Goal: Task Accomplishment & Management: Use online tool/utility

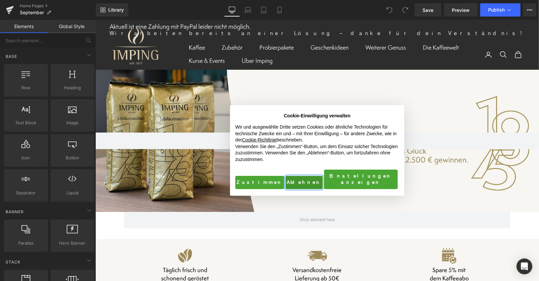
click at [286, 178] on button "Ablehnen" at bounding box center [303, 181] width 37 height 13
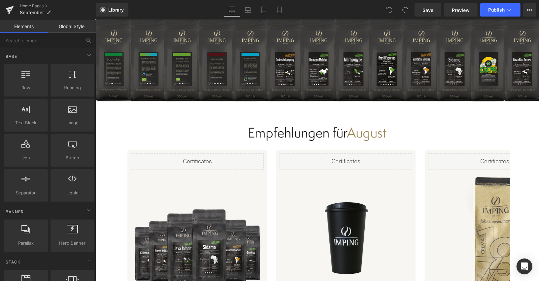
scroll to position [1968, 0]
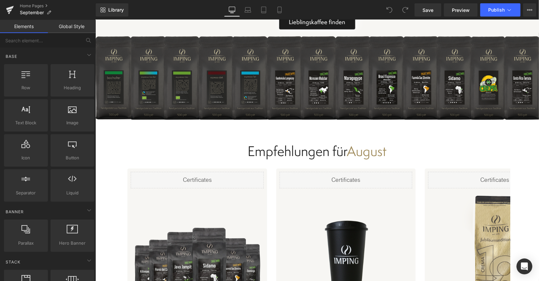
click at [95, 19] on div at bounding box center [95, 19] width 0 height 0
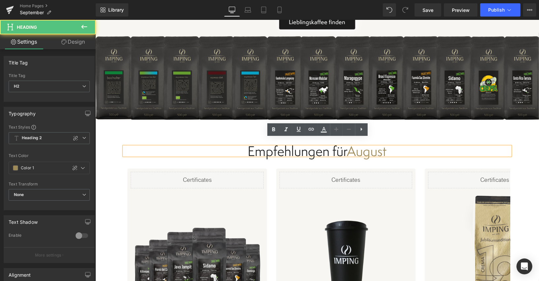
click at [363, 146] on h2 "Empfehlungen für August" at bounding box center [317, 150] width 386 height 9
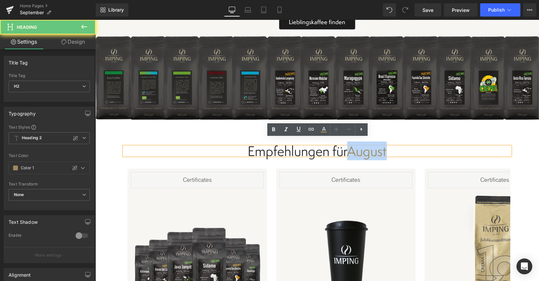
click at [363, 146] on h2 "Empfehlungen für August" at bounding box center [317, 150] width 386 height 9
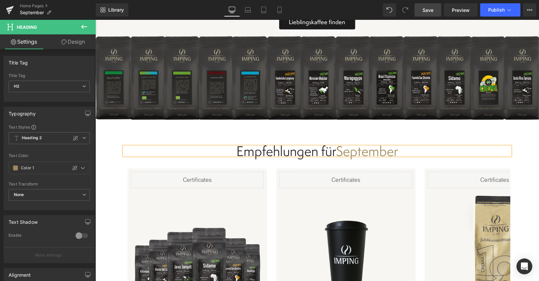
click at [428, 10] on span "Save" at bounding box center [427, 10] width 11 height 7
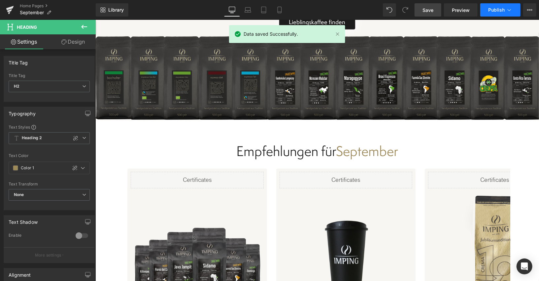
click at [507, 13] on icon at bounding box center [509, 10] width 7 height 7
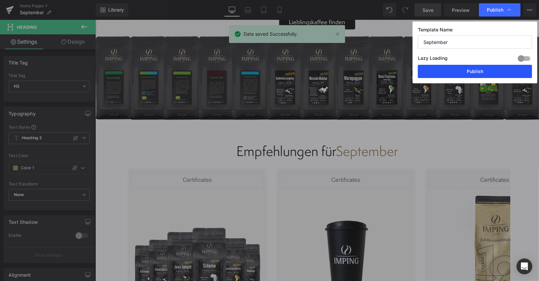
click at [469, 72] on button "Publish" at bounding box center [475, 71] width 114 height 13
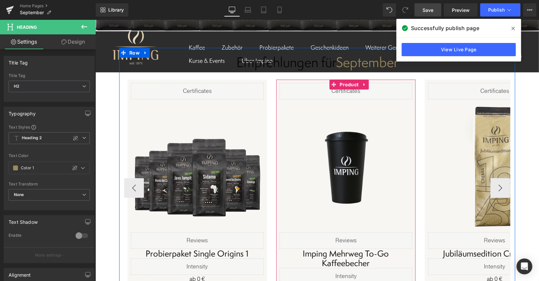
scroll to position [2042, 0]
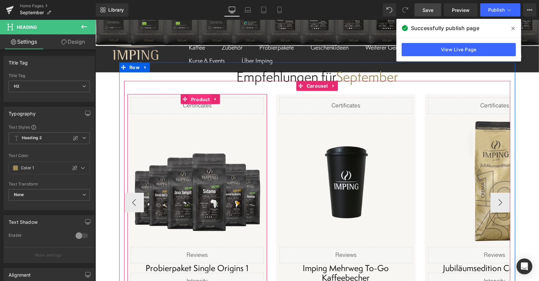
click at [196, 94] on span "Product" at bounding box center [200, 99] width 22 height 10
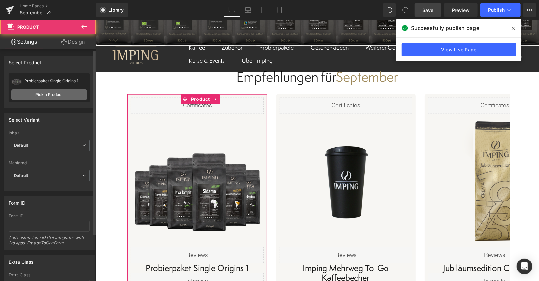
click at [56, 96] on link "Pick a Product" at bounding box center [49, 94] width 76 height 11
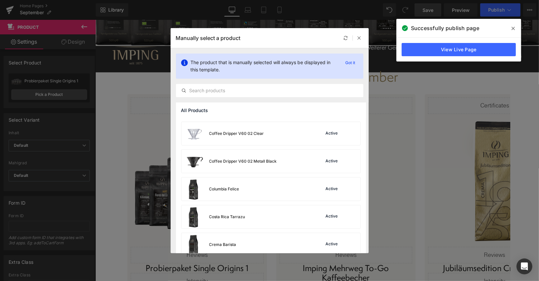
scroll to position [707, 0]
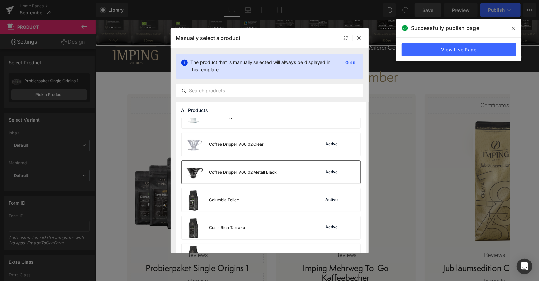
click at [269, 165] on div "Coffee Dripper V60 02 Metall Black" at bounding box center [229, 171] width 95 height 23
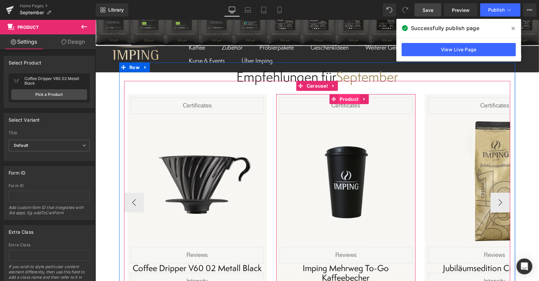
click at [349, 94] on span "Product" at bounding box center [349, 99] width 22 height 10
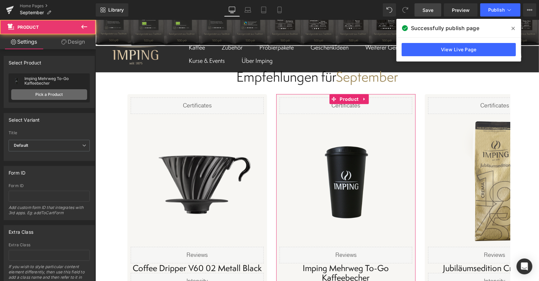
click at [56, 93] on link "Pick a Product" at bounding box center [49, 94] width 76 height 11
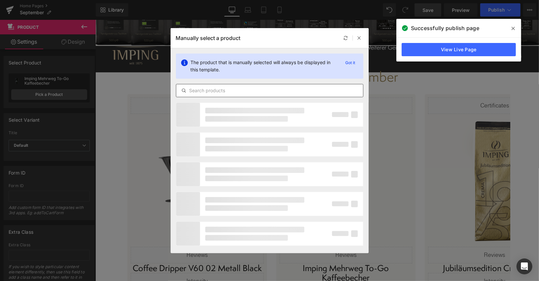
click at [192, 92] on input "text" at bounding box center [269, 90] width 187 height 8
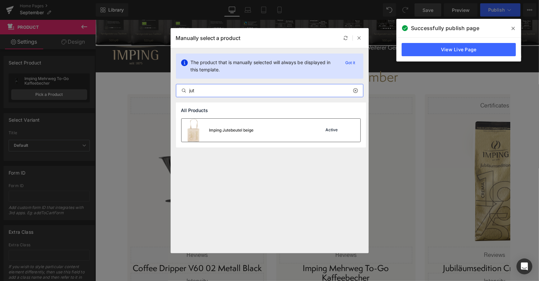
type input "jut"
click at [203, 132] on img at bounding box center [194, 129] width 24 height 23
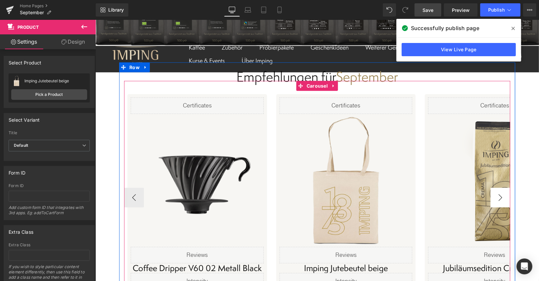
click at [505, 189] on button "›" at bounding box center [500, 197] width 20 height 20
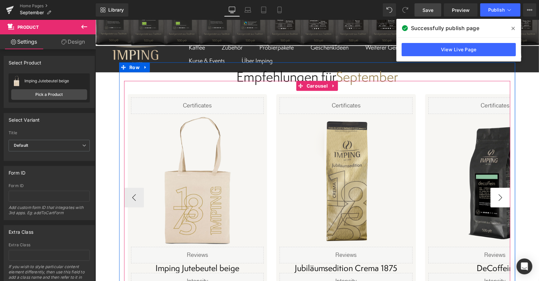
click at [501, 189] on button "›" at bounding box center [500, 197] width 20 height 20
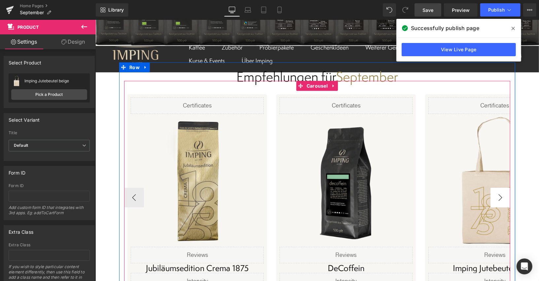
click at [497, 188] on button "›" at bounding box center [500, 197] width 20 height 20
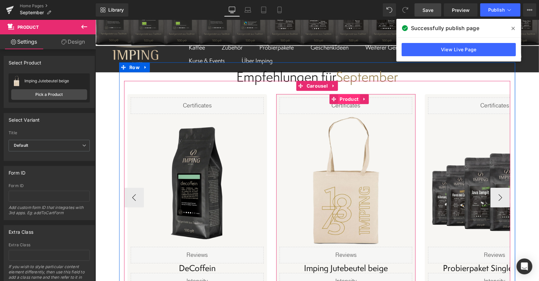
click at [349, 94] on span "Product" at bounding box center [349, 99] width 22 height 10
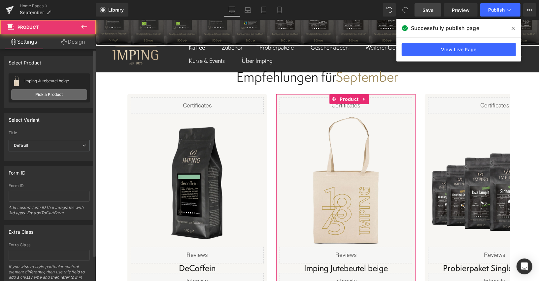
click at [43, 92] on link "Pick a Product" at bounding box center [49, 94] width 76 height 11
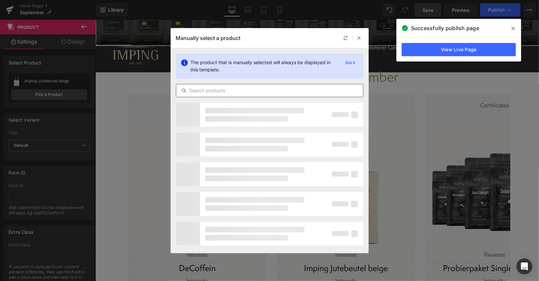
click at [206, 92] on input "text" at bounding box center [269, 90] width 187 height 8
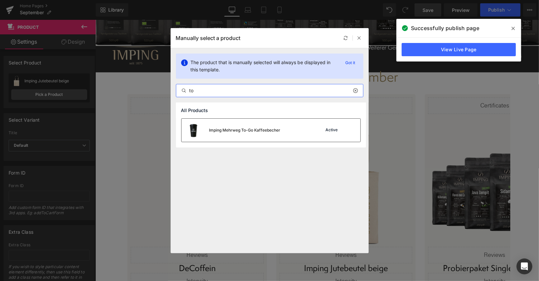
type input "to"
drag, startPoint x: 216, startPoint y: 133, endPoint x: 171, endPoint y: 129, distance: 45.7
click at [216, 133] on div "Imping Mehrweg To-Go Kaffeebecher" at bounding box center [231, 129] width 99 height 23
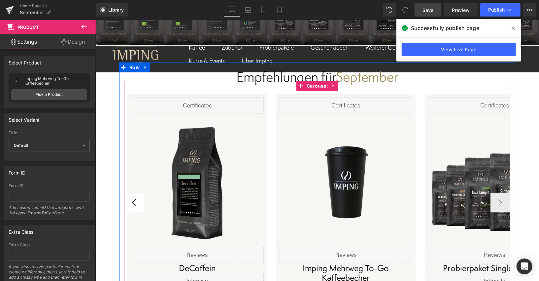
click at [134, 197] on button "‹" at bounding box center [134, 202] width 20 height 20
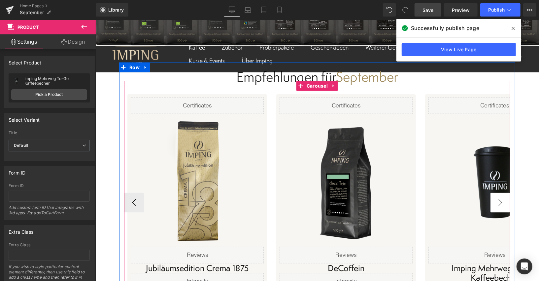
click at [497, 194] on button "›" at bounding box center [500, 202] width 20 height 20
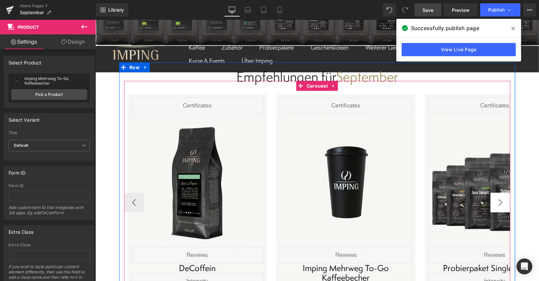
click at [497, 194] on button "›" at bounding box center [500, 202] width 20 height 20
click at [497, 193] on button "›" at bounding box center [500, 202] width 20 height 20
click at [500, 192] on button "›" at bounding box center [500, 202] width 20 height 20
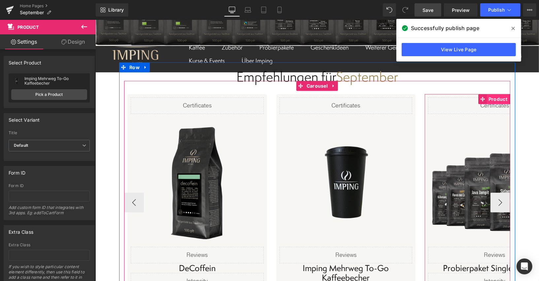
click at [488, 94] on span "Product" at bounding box center [497, 99] width 22 height 10
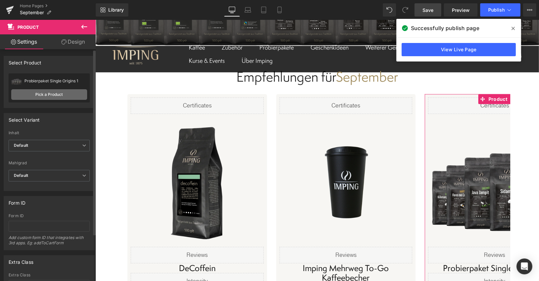
click at [59, 95] on link "Pick a Product" at bounding box center [49, 94] width 76 height 11
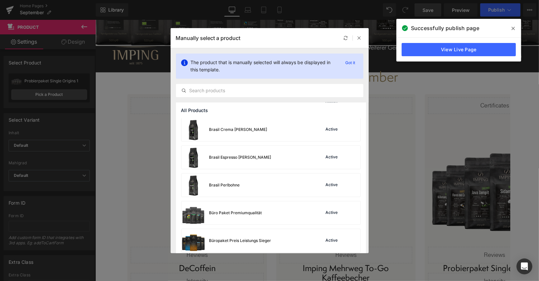
scroll to position [330, 0]
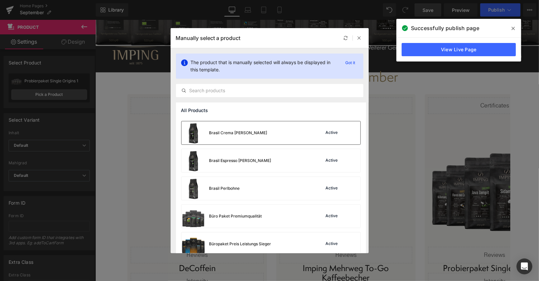
click at [271, 140] on div "Brasil Crema [PERSON_NAME] Active" at bounding box center [271, 132] width 179 height 23
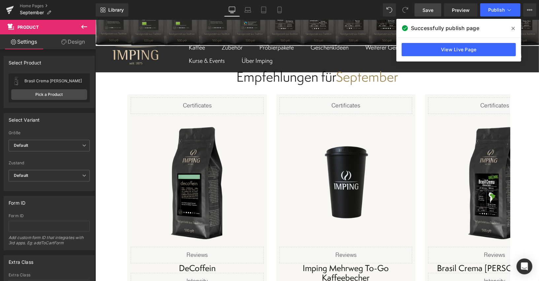
drag, startPoint x: 514, startPoint y: 27, endPoint x: 386, endPoint y: 0, distance: 130.6
click at [514, 27] on icon at bounding box center [513, 28] width 3 height 5
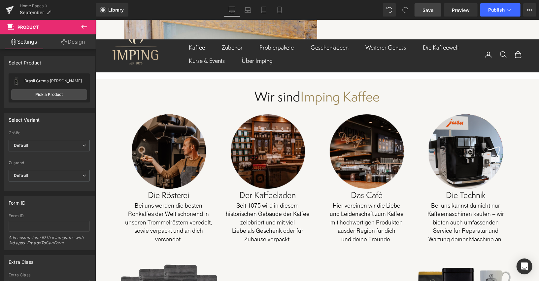
scroll to position [3315, 0]
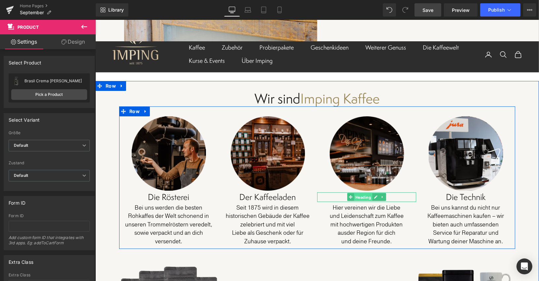
click at [365, 193] on span "Heading" at bounding box center [363, 197] width 18 height 8
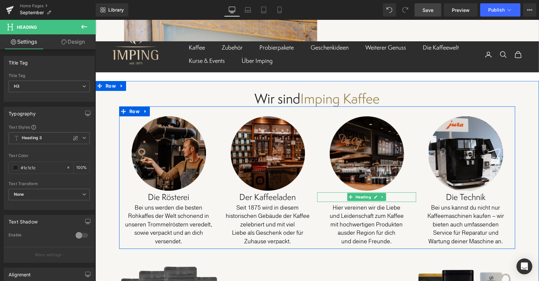
click at [391, 192] on h3 "Das Café" at bounding box center [366, 197] width 99 height 10
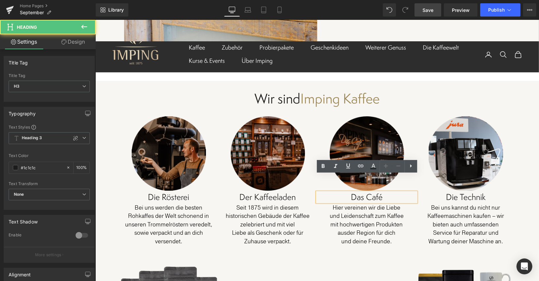
click at [387, 192] on h3 "Das Café" at bounding box center [366, 197] width 99 height 10
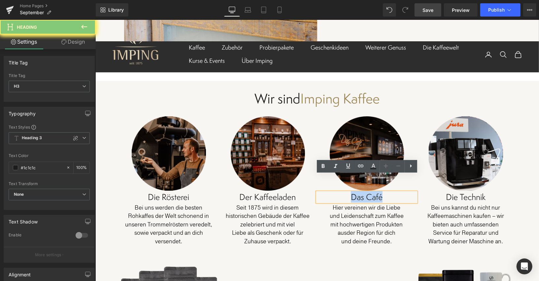
click at [387, 192] on h3 "Das Café" at bounding box center [366, 197] width 99 height 10
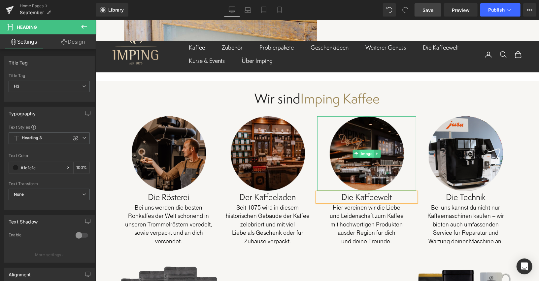
click at [370, 149] on span "Image" at bounding box center [366, 153] width 14 height 8
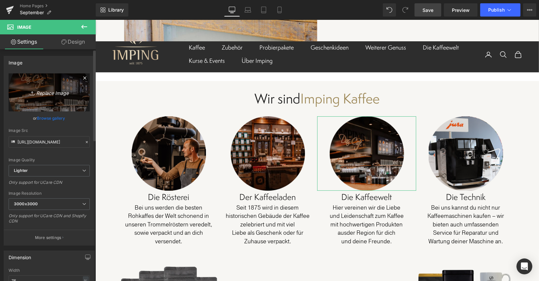
click at [53, 101] on link "Replace Image" at bounding box center [49, 92] width 81 height 38
type input "C:\fakepath\kaffeewelt.png"
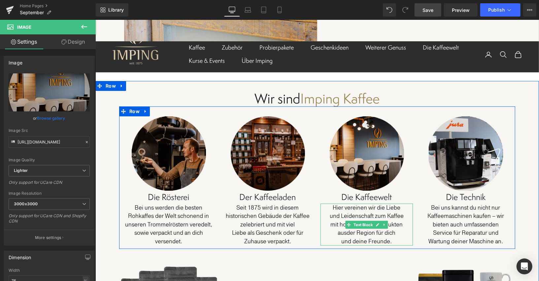
click at [368, 211] on p "und Leidenschaft zum Kaffee" at bounding box center [366, 215] width 92 height 9
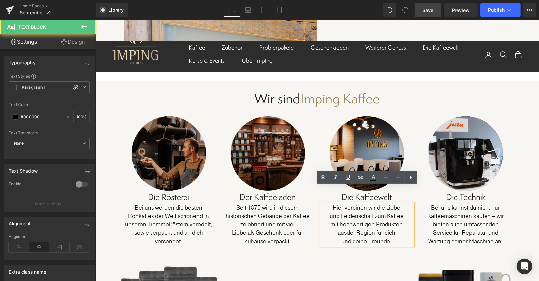
click at [373, 203] on p "Hier vereinen wir die Liebe" at bounding box center [366, 207] width 92 height 9
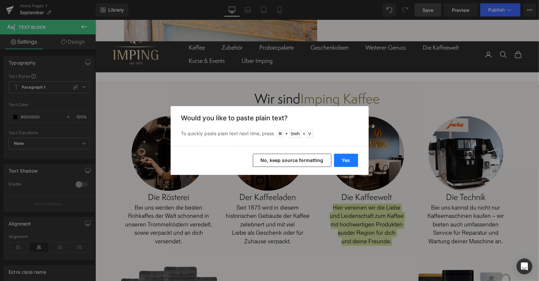
click at [346, 164] on button "Yes" at bounding box center [346, 159] width 24 height 13
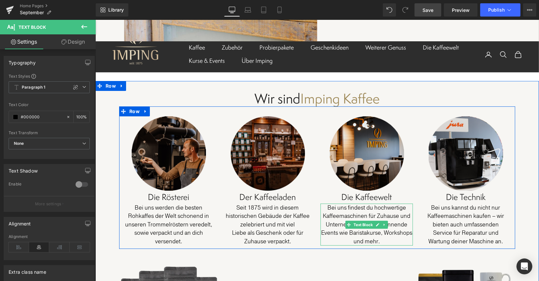
click at [384, 215] on p "Bei uns findest du hochwertige Kaffeemaschinen für Zuhause und Unternehmen sowi…" at bounding box center [366, 224] width 92 height 42
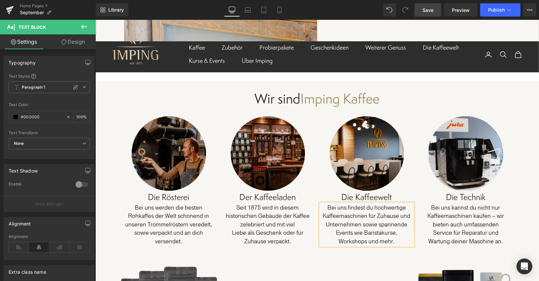
drag, startPoint x: 436, startPoint y: 12, endPoint x: 307, endPoint y: 65, distance: 139.6
click at [436, 12] on link "Save" at bounding box center [428, 9] width 27 height 13
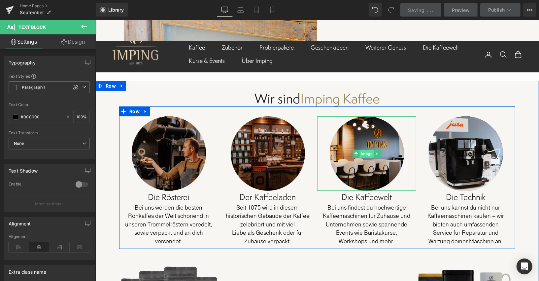
click at [367, 149] on span "Image" at bounding box center [366, 153] width 14 height 8
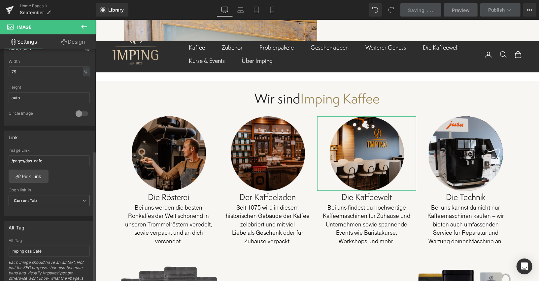
scroll to position [210, 0]
click at [37, 170] on link "Pick Link" at bounding box center [29, 174] width 40 height 13
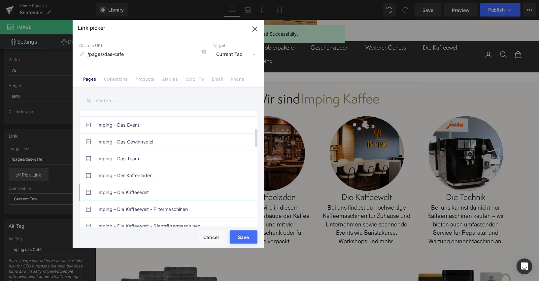
scroll to position [96, 0]
click at [142, 193] on link "Imping - Die Kaffeewelt" at bounding box center [169, 191] width 145 height 17
click at [252, 235] on button "Save" at bounding box center [244, 236] width 28 height 13
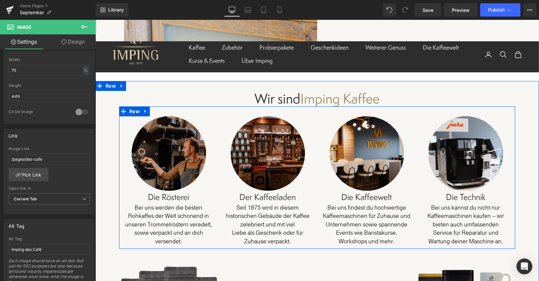
click at [353, 203] on p "Bei uns findest du hochwertige Kaffeemaschinen für Zuhause und Unternehmen sowi…" at bounding box center [366, 220] width 92 height 34
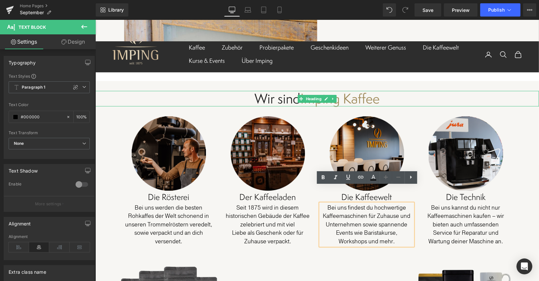
scroll to position [3315, 0]
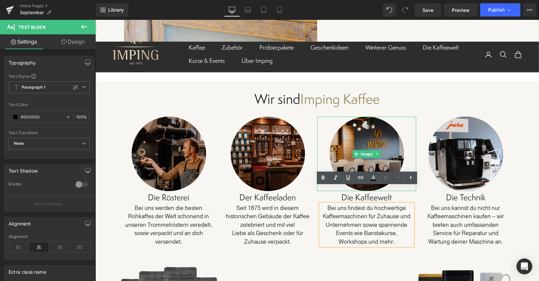
click at [359, 143] on img at bounding box center [366, 153] width 74 height 74
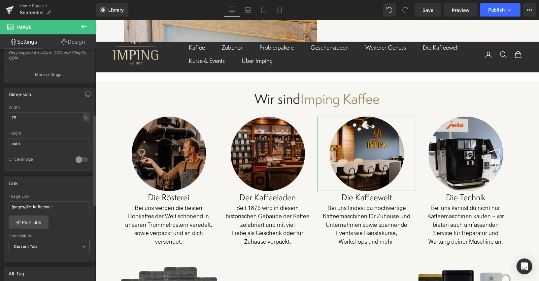
scroll to position [163, 0]
click at [422, 12] on link "Save" at bounding box center [428, 9] width 27 height 13
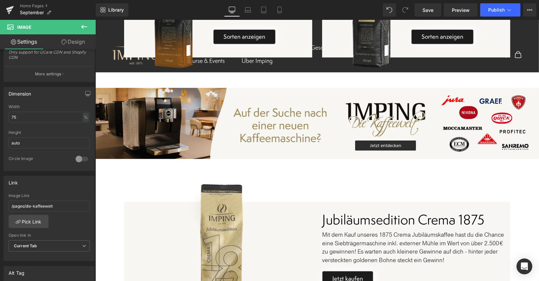
scroll to position [310, 0]
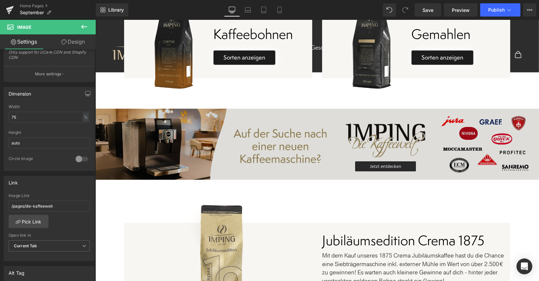
click at [391, 166] on img at bounding box center [317, 143] width 444 height 71
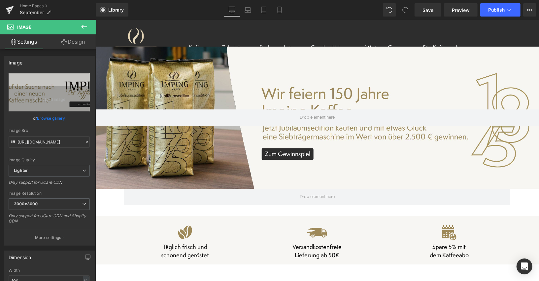
scroll to position [0, 0]
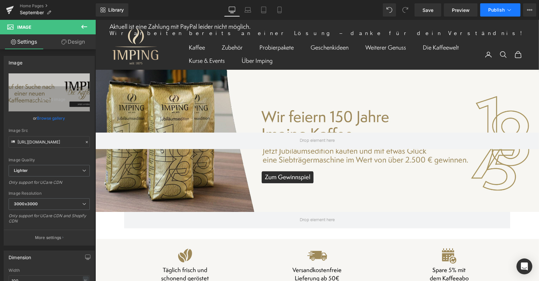
click at [502, 13] on button "Publish" at bounding box center [500, 9] width 40 height 13
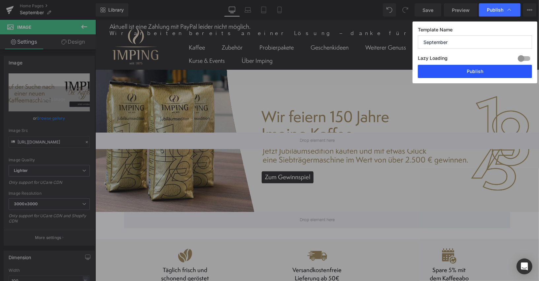
click at [460, 69] on button "Publish" at bounding box center [475, 71] width 114 height 13
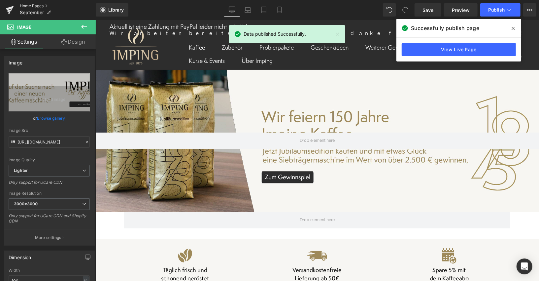
click at [42, 6] on link "Home Pages" at bounding box center [58, 5] width 76 height 5
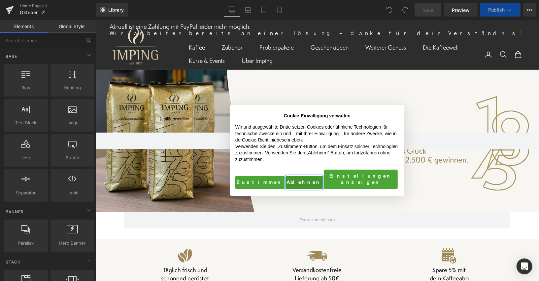
click at [301, 180] on button "Ablehnen" at bounding box center [303, 181] width 37 height 13
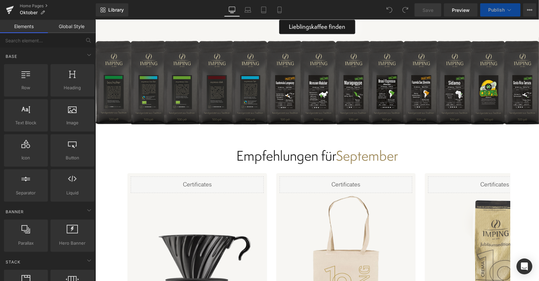
scroll to position [1951, 0]
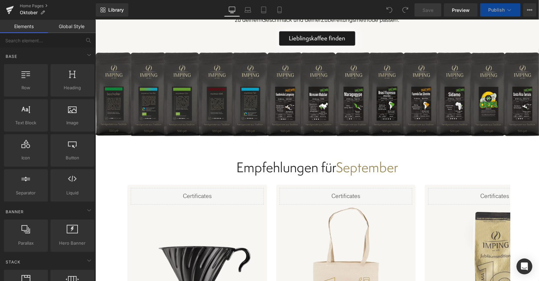
click at [359, 162] on h2 "Empfehlungen für September" at bounding box center [317, 166] width 386 height 9
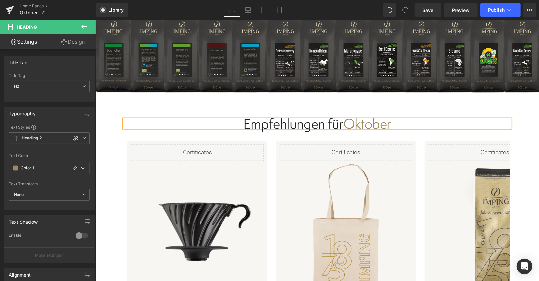
scroll to position [2001, 0]
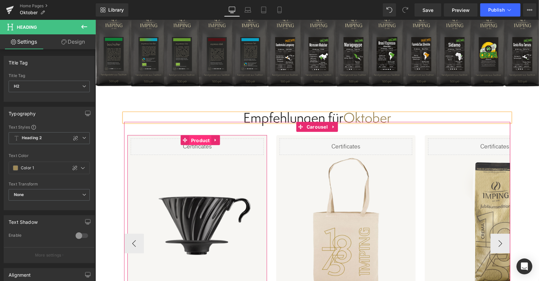
click at [203, 135] on span "Product" at bounding box center [200, 140] width 22 height 10
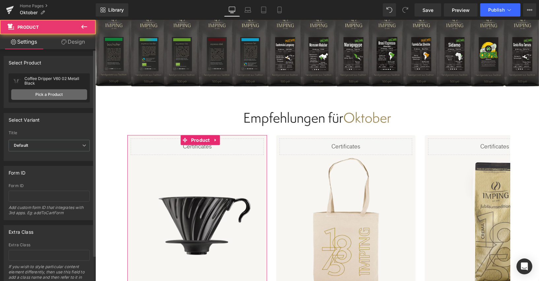
click at [77, 99] on link "Pick a Product" at bounding box center [49, 94] width 76 height 11
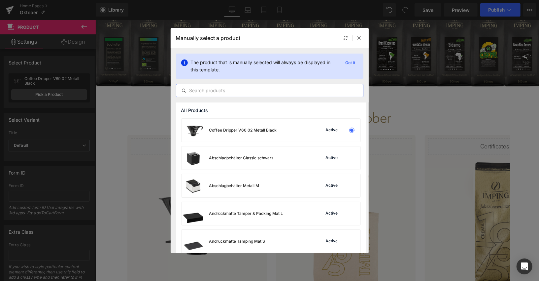
click at [248, 90] on input "text" at bounding box center [269, 90] width 187 height 8
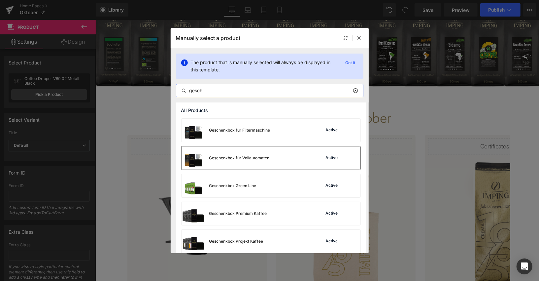
type input "gesch"
click at [275, 158] on div "Geschenkbox für Vollautomaten Active" at bounding box center [271, 157] width 179 height 23
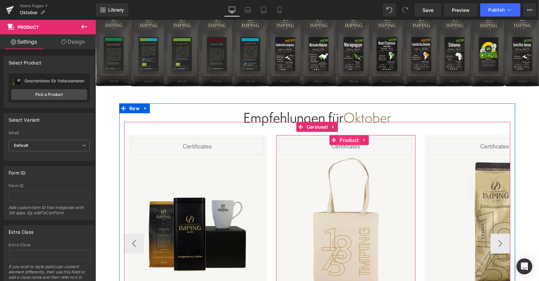
click at [347, 135] on span "Product" at bounding box center [349, 140] width 22 height 10
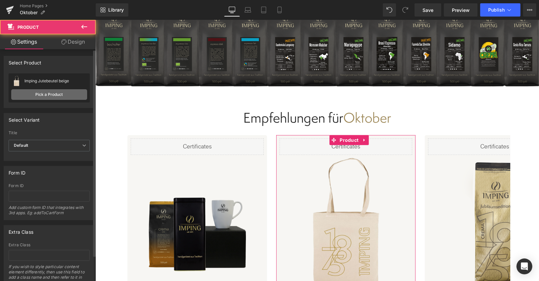
click at [28, 91] on link "Pick a Product" at bounding box center [49, 94] width 76 height 11
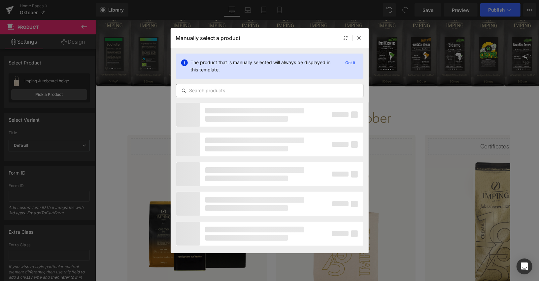
click at [205, 92] on input "text" at bounding box center [269, 90] width 187 height 8
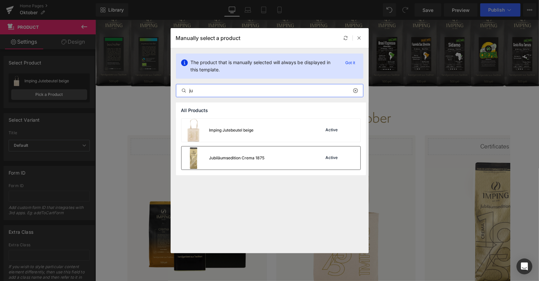
type input "ju"
click at [249, 161] on div "Jubiläumsedition Crema 1875" at bounding box center [223, 157] width 83 height 23
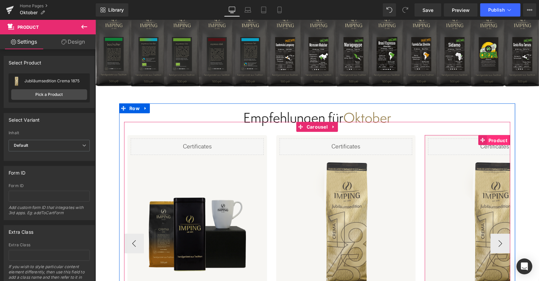
click at [493, 135] on span "Product" at bounding box center [497, 140] width 22 height 10
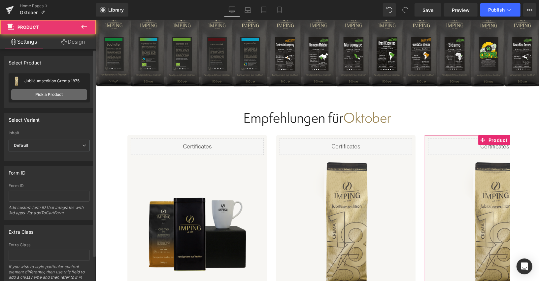
click at [29, 91] on link "Pick a Product" at bounding box center [49, 94] width 76 height 11
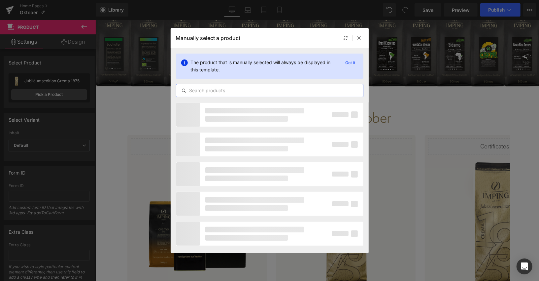
click at [242, 90] on input "text" at bounding box center [269, 90] width 187 height 8
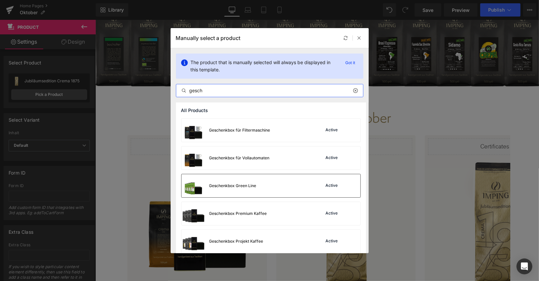
type input "gesch"
click at [274, 182] on div "Geschenkbox Green Line Active" at bounding box center [271, 185] width 179 height 23
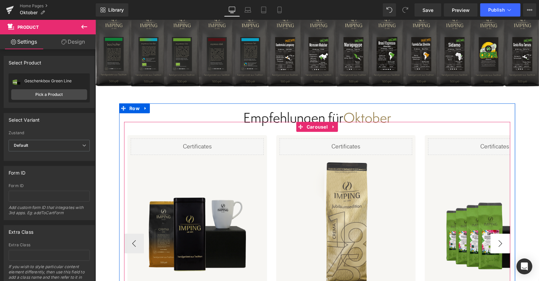
click at [500, 233] on button "›" at bounding box center [500, 243] width 20 height 20
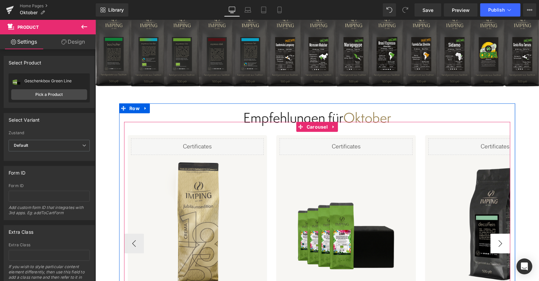
click at [500, 233] on button "›" at bounding box center [500, 243] width 20 height 20
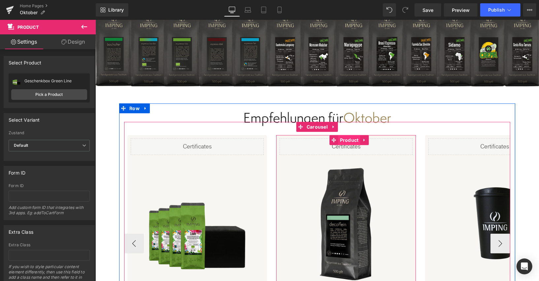
click at [347, 135] on span "Product" at bounding box center [349, 140] width 22 height 10
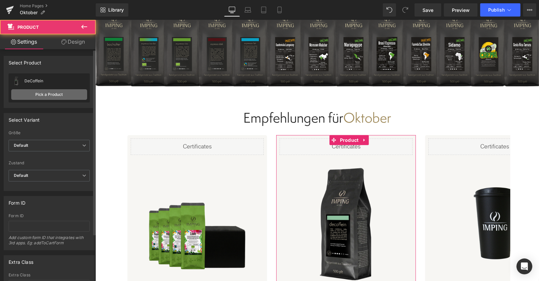
click at [48, 90] on link "Pick a Product" at bounding box center [49, 94] width 76 height 11
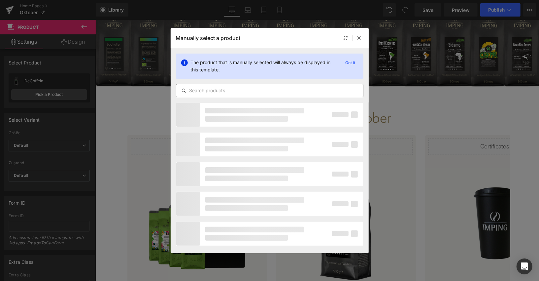
click at [208, 91] on input "text" at bounding box center [269, 90] width 187 height 8
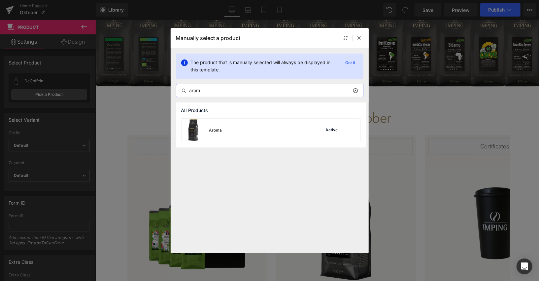
drag, startPoint x: 220, startPoint y: 89, endPoint x: 171, endPoint y: 86, distance: 48.9
click at [0, 0] on div "The product that is manually selected will always be displayed in this template…" at bounding box center [0, 0] width 0 height 0
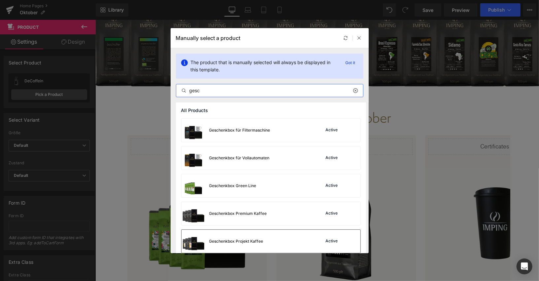
type input "gesc"
click at [263, 236] on div "Geschenkbox Projekt Kaffee Active" at bounding box center [271, 240] width 179 height 23
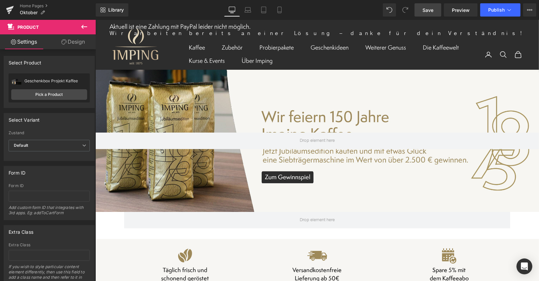
click at [433, 11] on span "Save" at bounding box center [427, 10] width 11 height 7
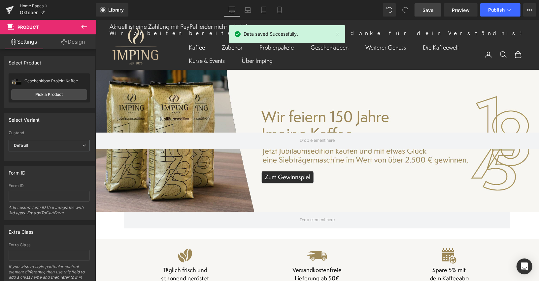
click at [32, 4] on link "Home Pages" at bounding box center [58, 5] width 76 height 5
